Goal: Transaction & Acquisition: Purchase product/service

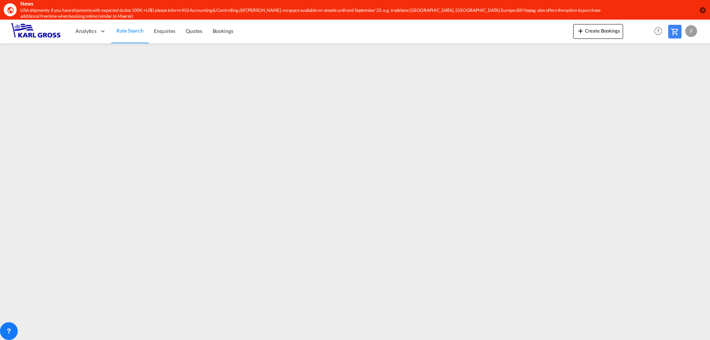
click at [127, 27] on span "Rate Search" at bounding box center [130, 30] width 27 height 6
click at [193, 33] on span "Quotes" at bounding box center [194, 31] width 16 height 6
click at [153, 36] on link "Enquiries" at bounding box center [164, 31] width 32 height 24
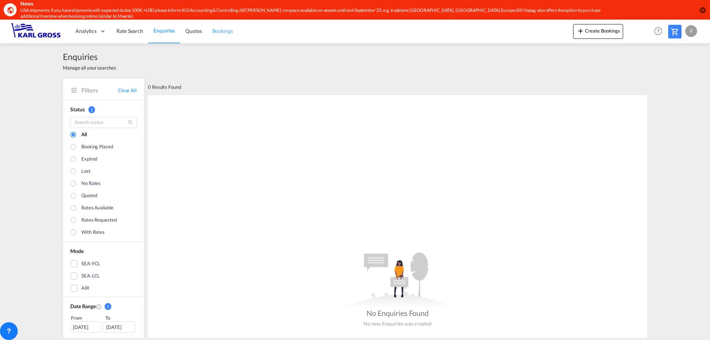
click at [231, 29] on span "Bookings" at bounding box center [222, 31] width 21 height 6
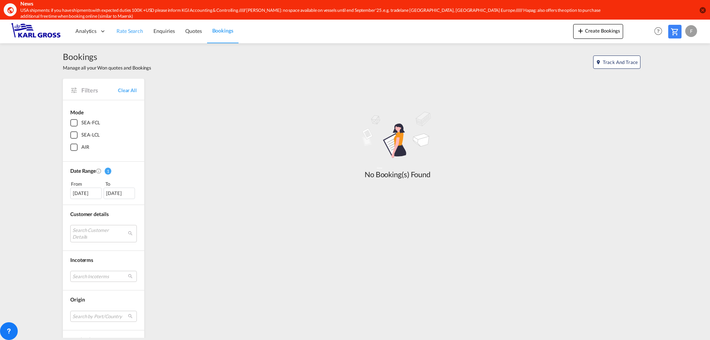
click at [124, 29] on span "Rate Search" at bounding box center [130, 31] width 27 height 6
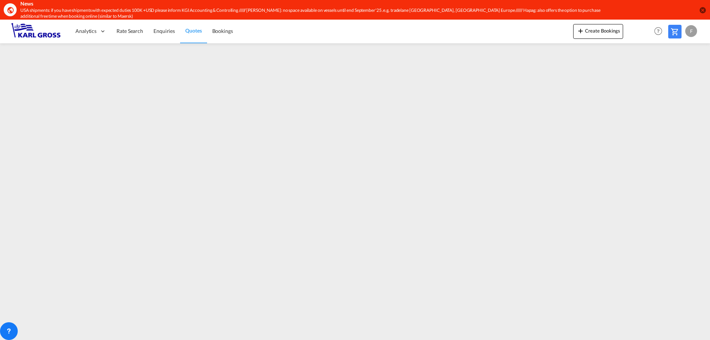
click at [189, 34] on span "Quotes" at bounding box center [193, 30] width 16 height 7
click at [212, 33] on span "Bookings" at bounding box center [222, 31] width 21 height 6
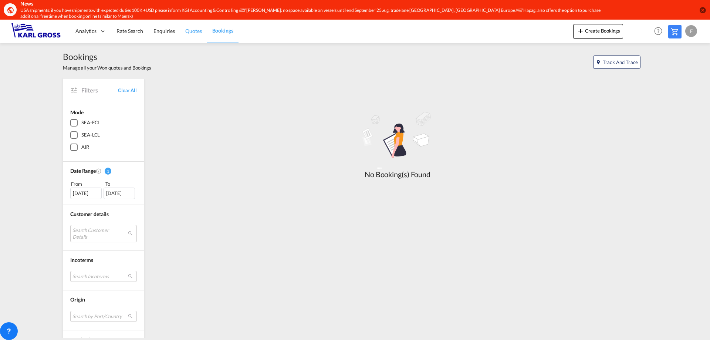
click at [198, 30] on span "Quotes" at bounding box center [193, 31] width 16 height 6
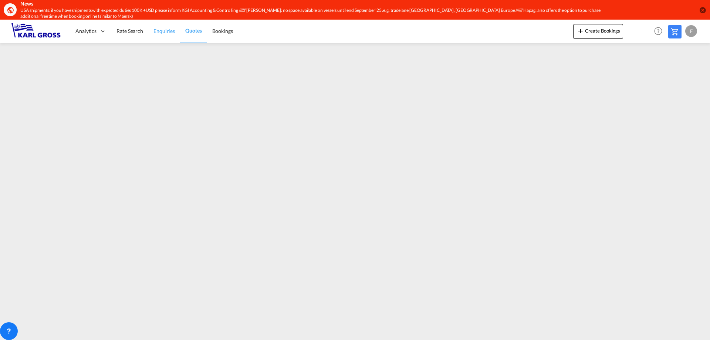
click at [159, 33] on span "Enquiries" at bounding box center [164, 31] width 21 height 6
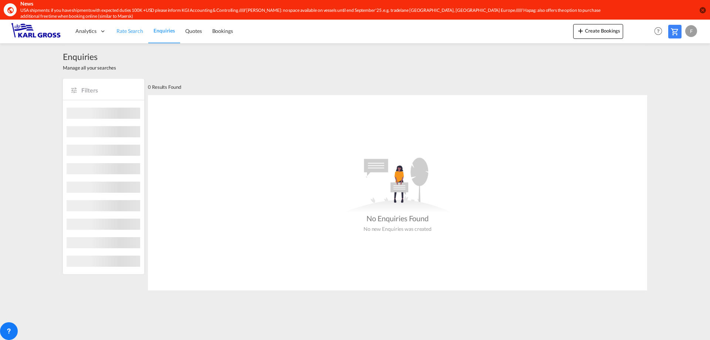
click at [125, 35] on link "Rate Search" at bounding box center [129, 31] width 37 height 24
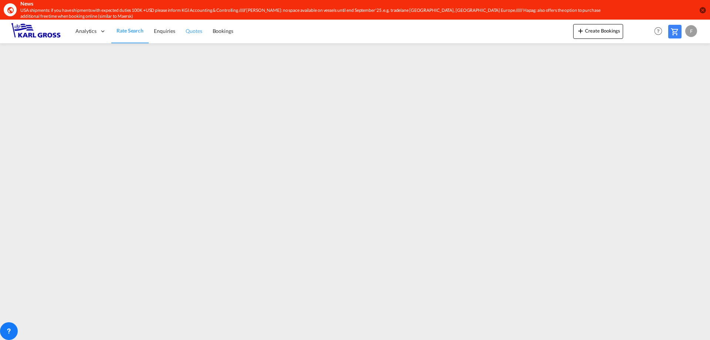
click at [181, 34] on link "Quotes" at bounding box center [194, 31] width 27 height 24
click at [144, 36] on link "Rate Search" at bounding box center [129, 31] width 37 height 24
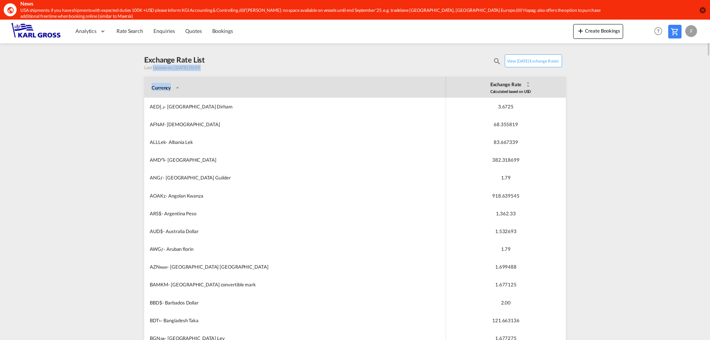
drag, startPoint x: 152, startPoint y: 68, endPoint x: 259, endPoint y: 76, distance: 106.9
